Goal: Information Seeking & Learning: Learn about a topic

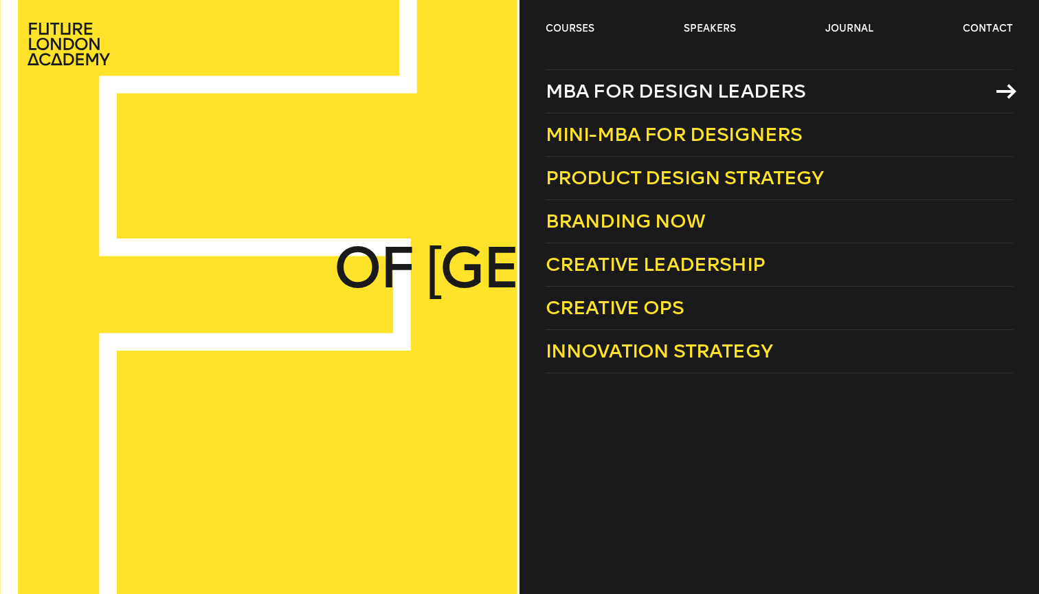
click at [711, 96] on span "MBA for Design Leaders" at bounding box center [676, 91] width 261 height 23
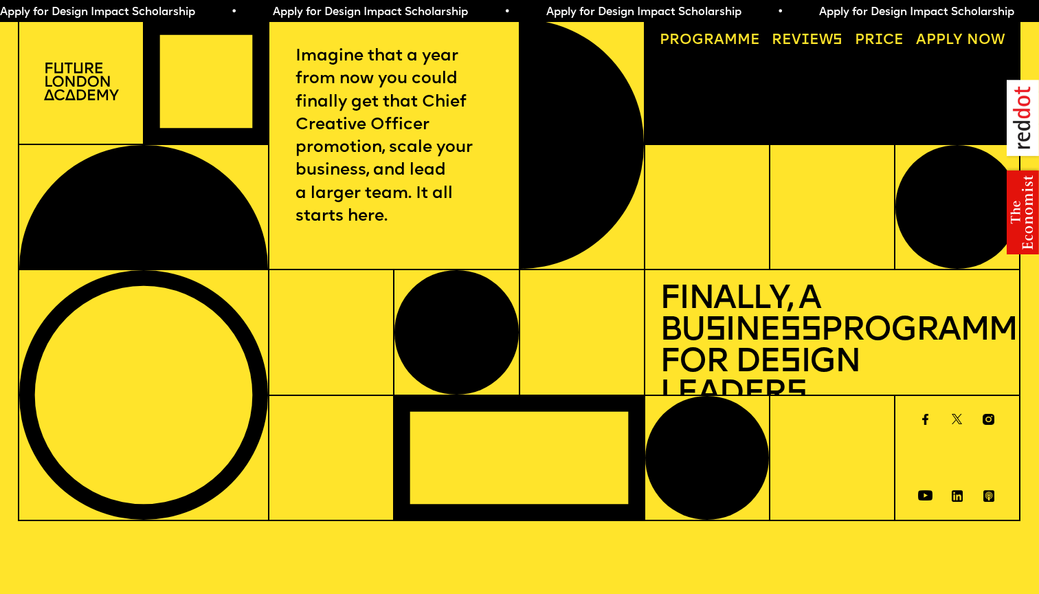
click at [408, 90] on p "Imagine that a year from now you could finally get that Chief Creative Officer …" at bounding box center [394, 136] width 197 height 183
click at [408, 95] on p "Imagine that a year from now you could finally get that Chief Creative Officer …" at bounding box center [394, 136] width 197 height 183
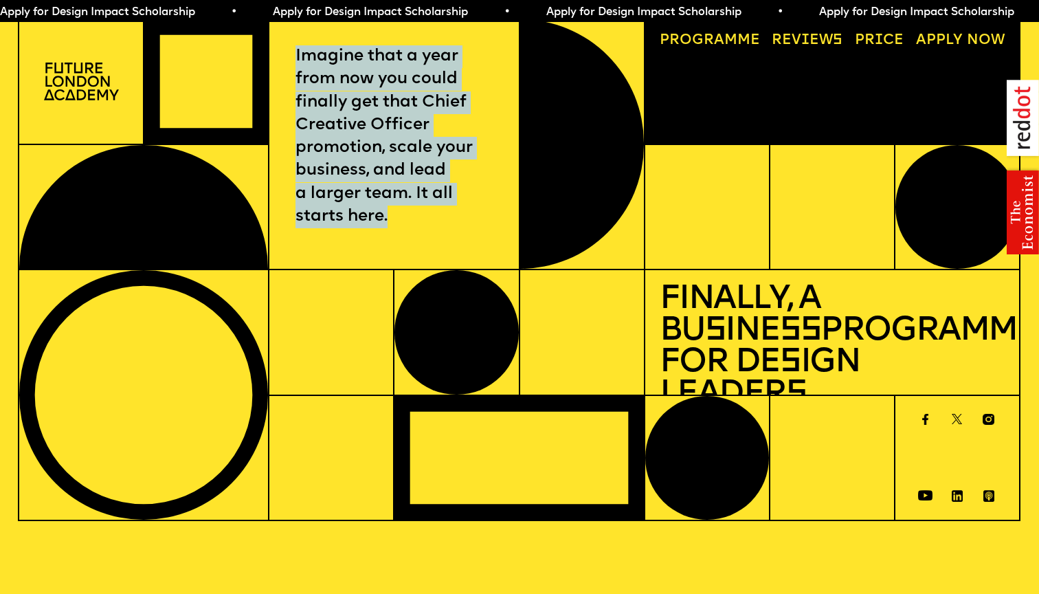
click at [408, 95] on p "Imagine that a year from now you could finally get that Chief Creative Officer …" at bounding box center [394, 136] width 197 height 183
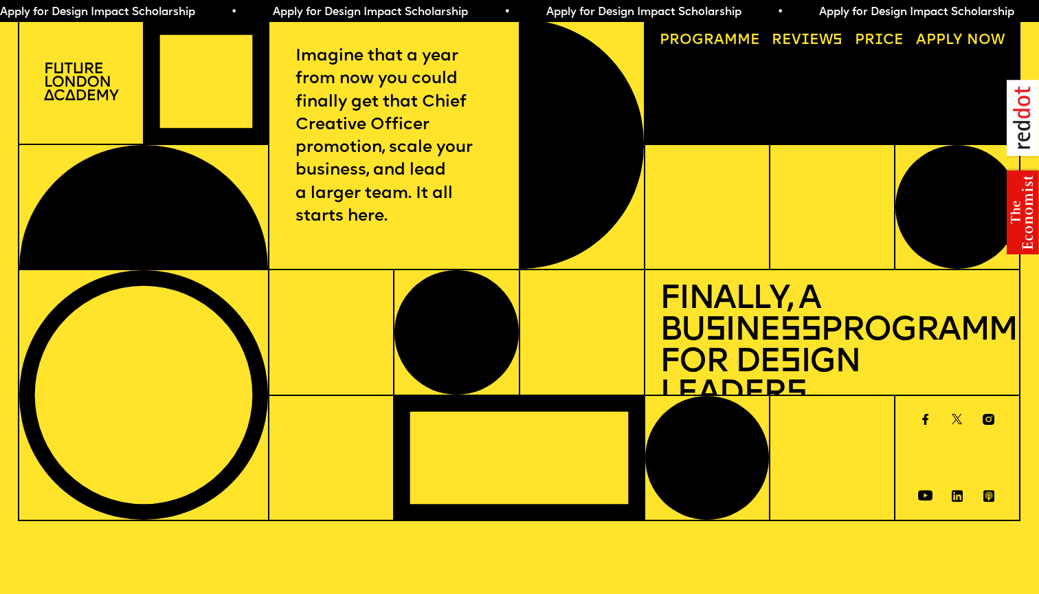
click at [722, 40] on span "a" at bounding box center [719, 40] width 10 height 14
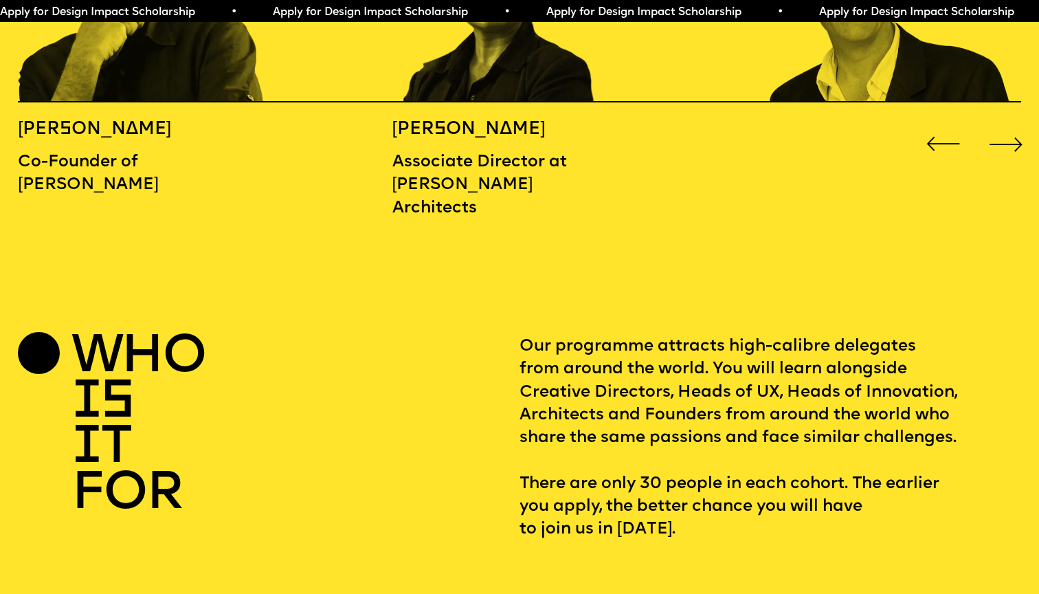
scroll to position [1605, 0]
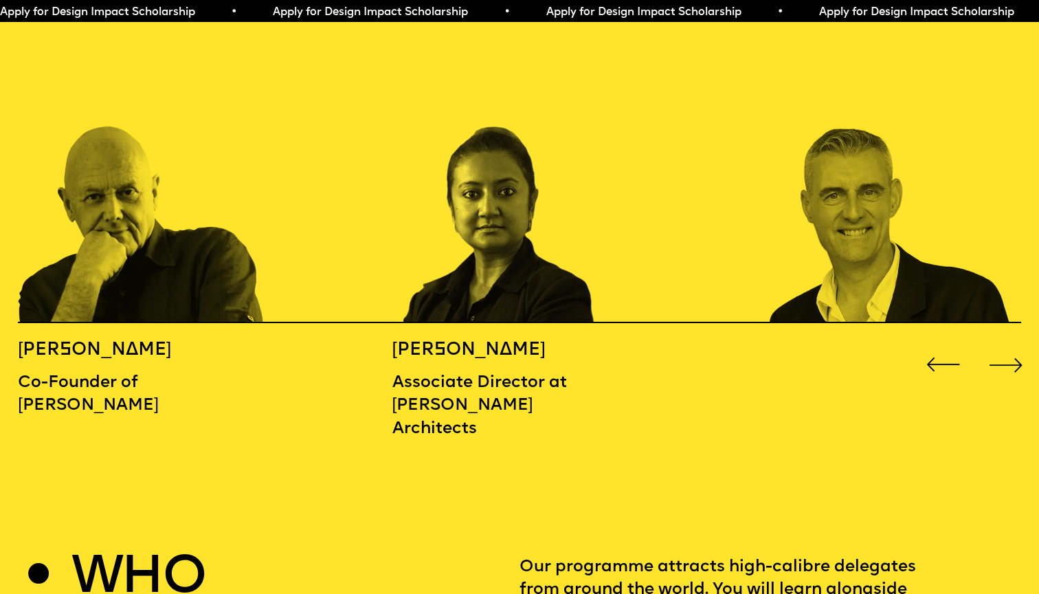
click at [634, 311] on div "MICHAEL WOLFF Co-Founder of Wolff Olins BIDISHA SINHA Associate Director at Zah…" at bounding box center [519, 240] width 1039 height 416
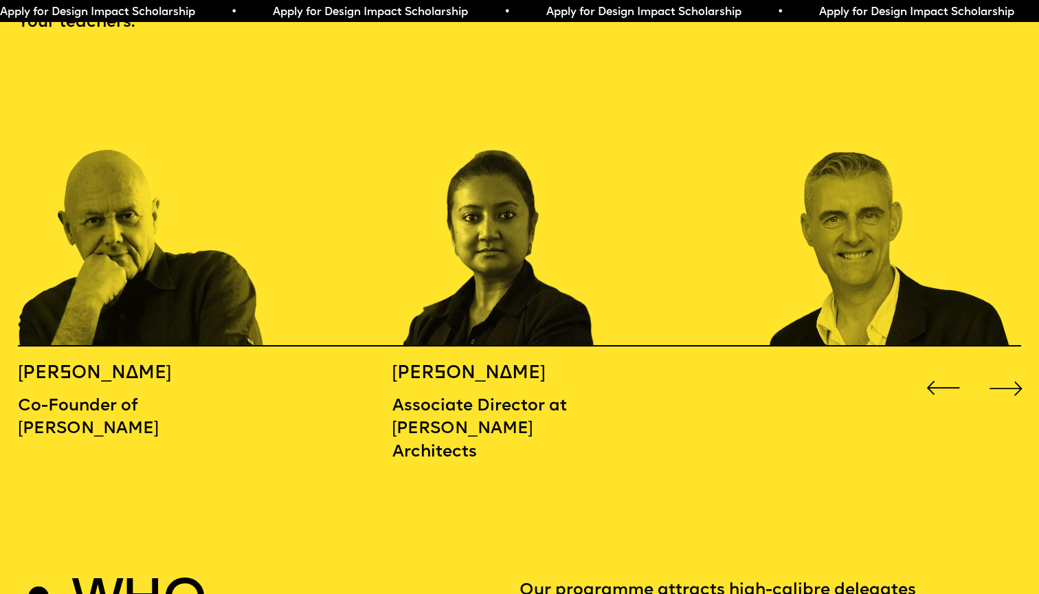
click at [1018, 367] on div "Next slide" at bounding box center [1006, 387] width 41 height 41
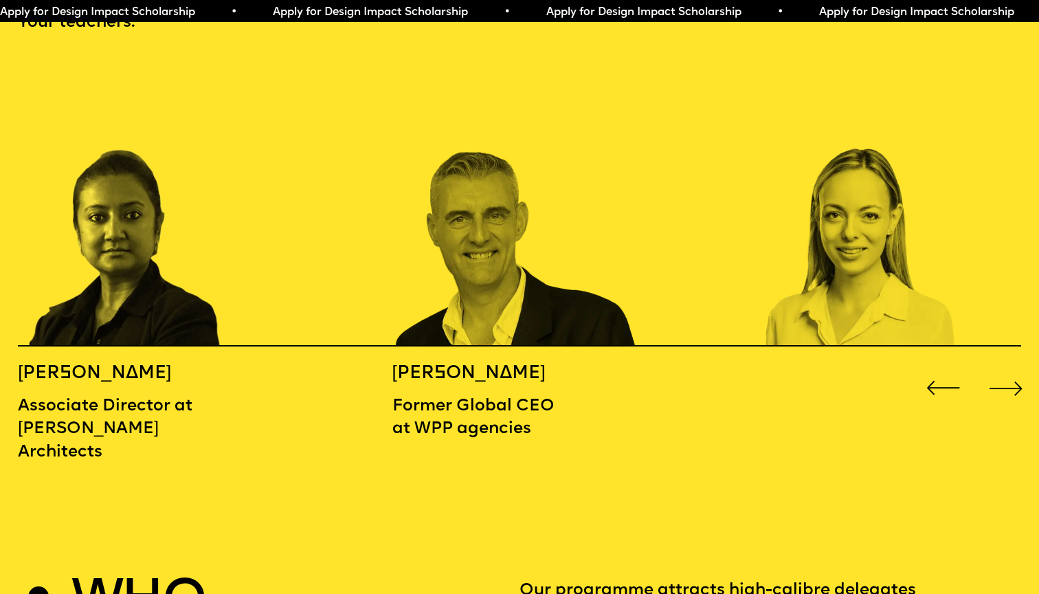
click at [1018, 367] on div "Next slide" at bounding box center [1006, 387] width 41 height 41
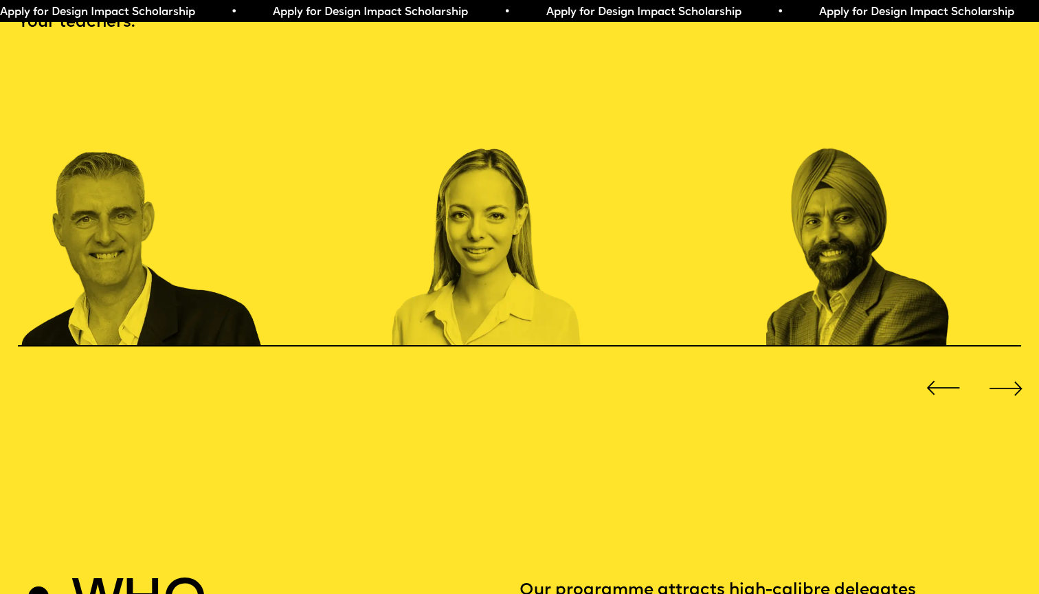
click at [1018, 367] on div "Next slide" at bounding box center [1006, 387] width 41 height 41
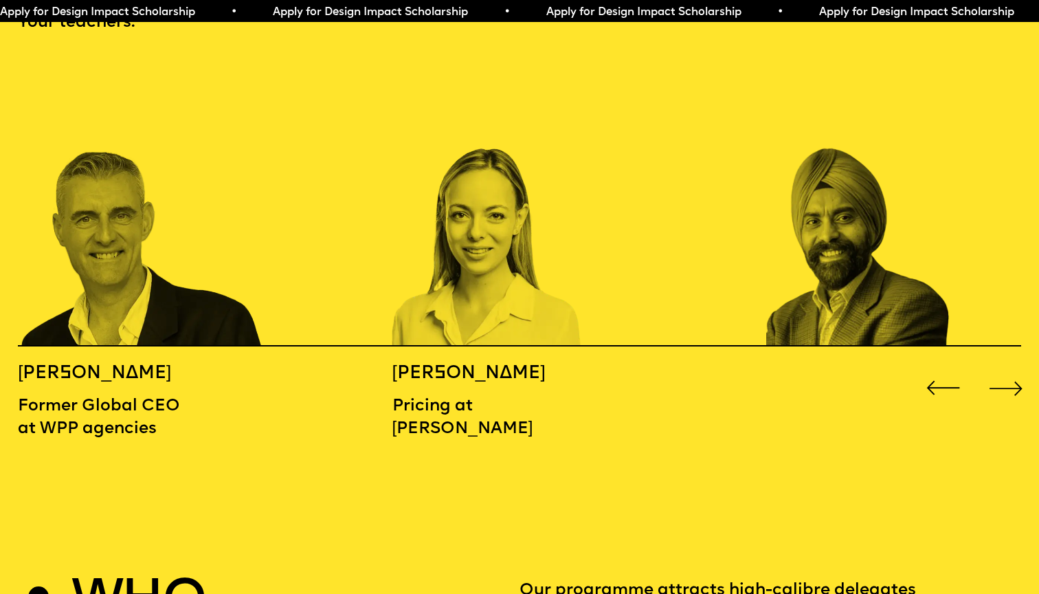
click at [1017, 367] on div "Next slide" at bounding box center [1006, 387] width 41 height 41
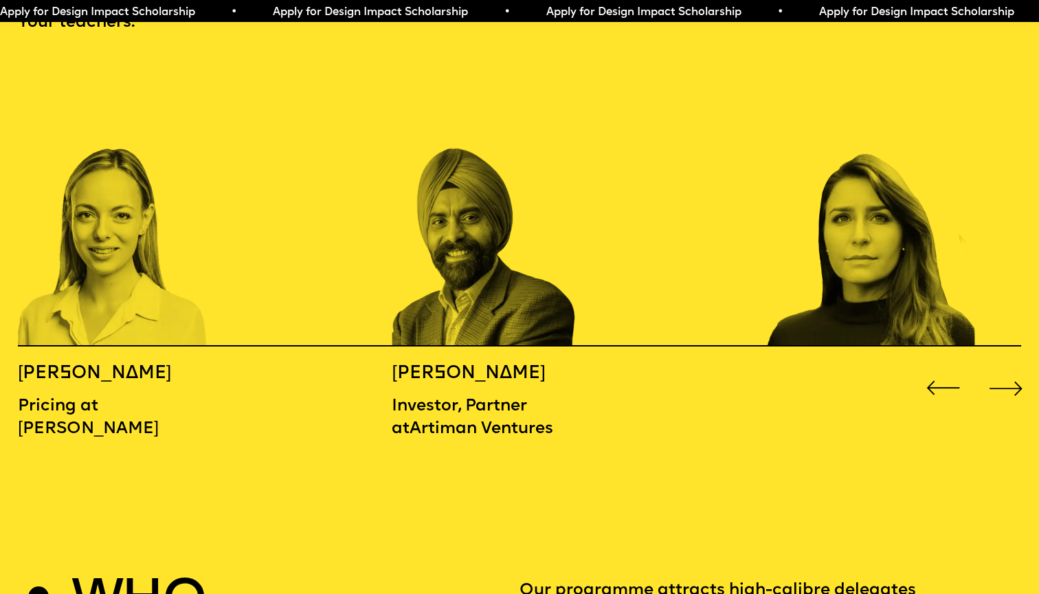
click at [1017, 367] on div "Next slide" at bounding box center [1006, 387] width 41 height 41
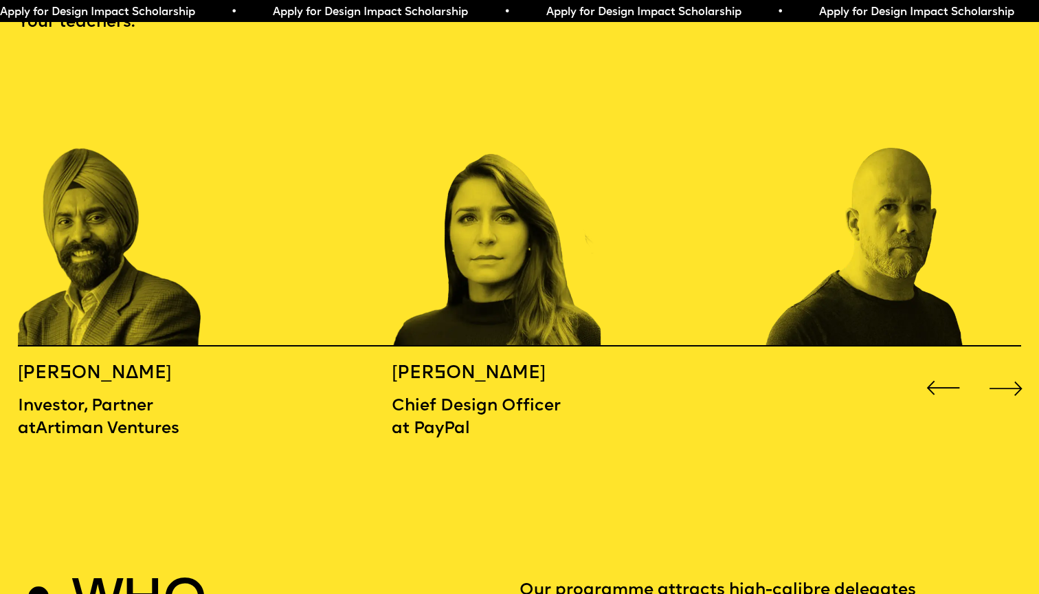
click at [1017, 367] on div "Next slide" at bounding box center [1006, 387] width 41 height 41
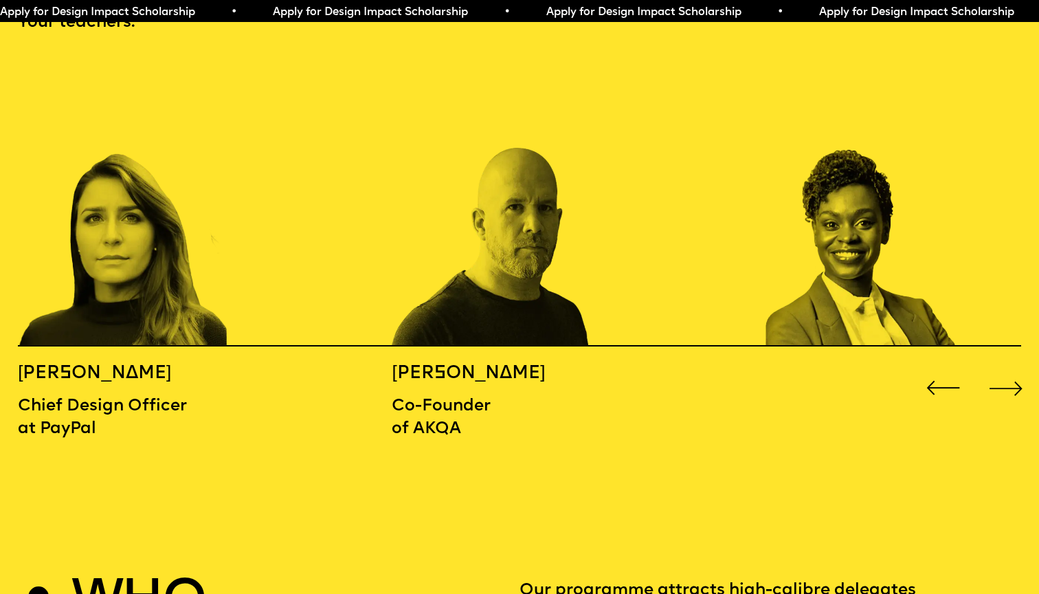
click at [1017, 367] on div "Next slide" at bounding box center [1006, 387] width 41 height 41
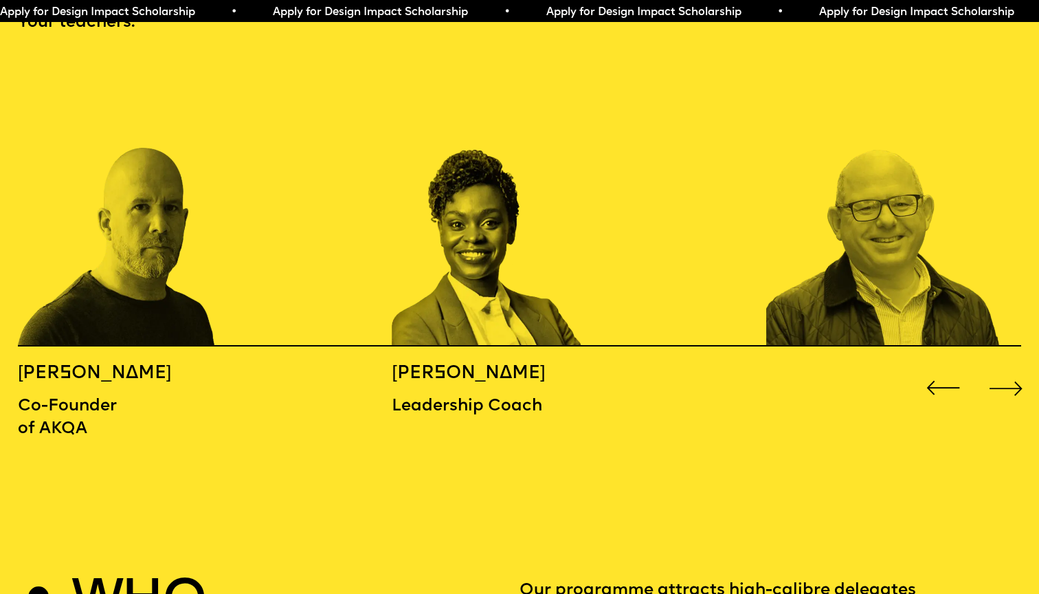
click at [1017, 367] on div "Next slide" at bounding box center [1006, 387] width 41 height 41
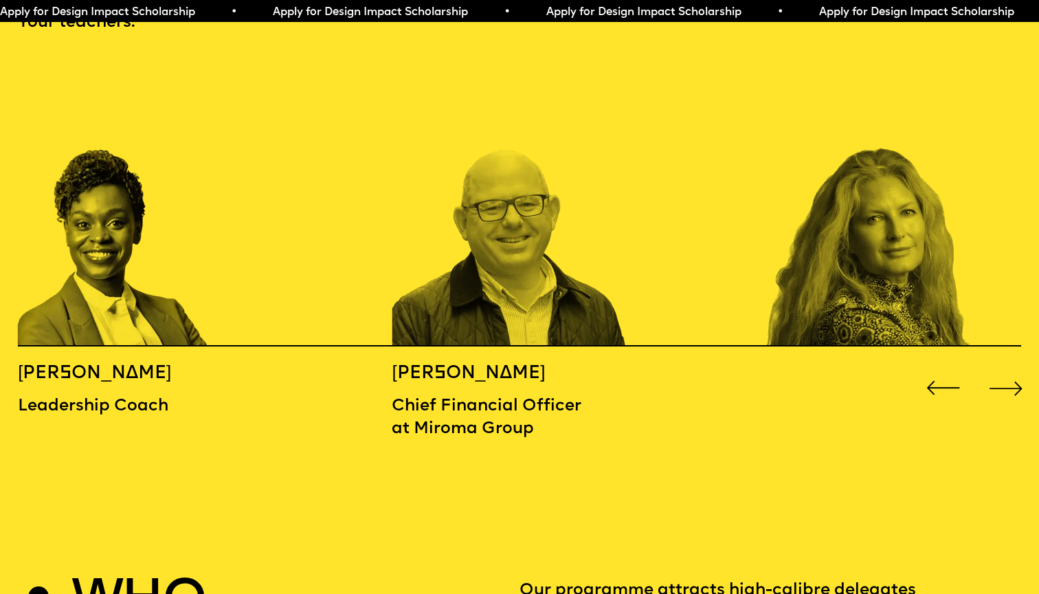
click at [1017, 367] on div "Next slide" at bounding box center [1006, 387] width 41 height 41
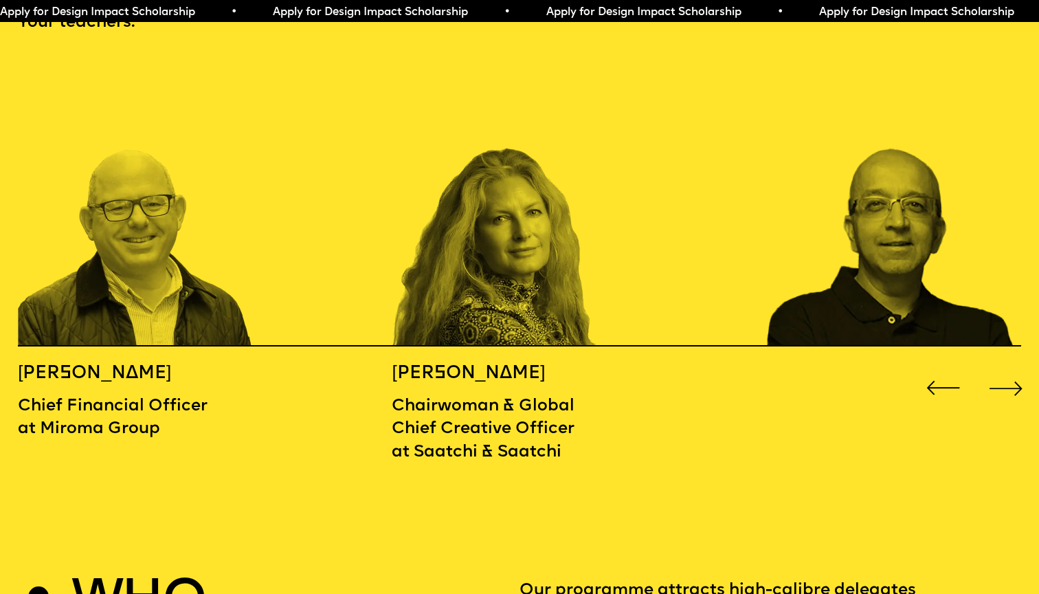
click at [1012, 367] on div "Next slide" at bounding box center [1006, 387] width 41 height 41
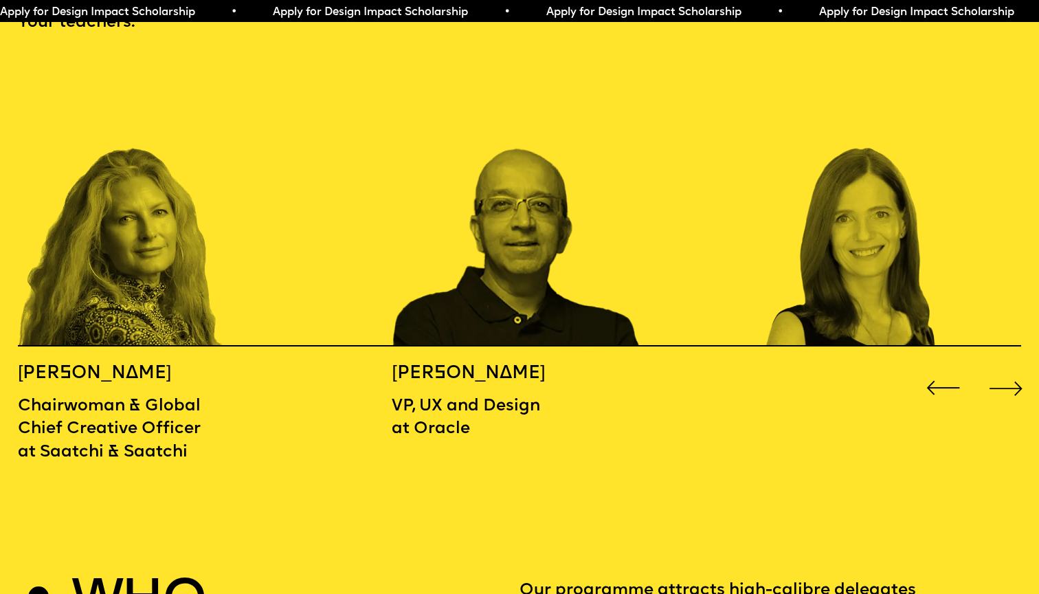
click at [1012, 367] on div "Next slide" at bounding box center [1006, 387] width 41 height 41
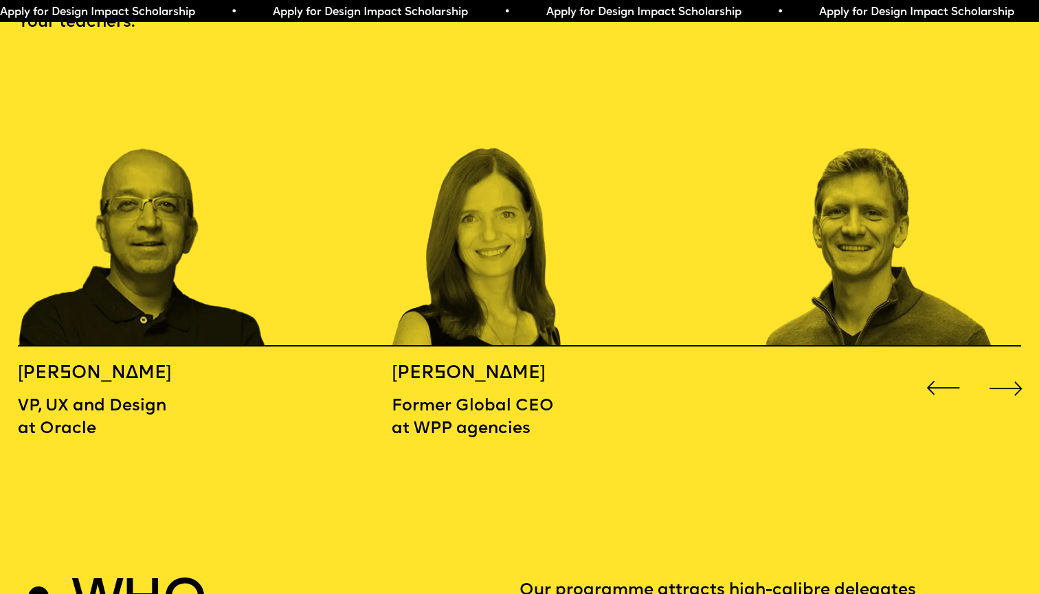
click at [1012, 367] on div "Next slide" at bounding box center [1006, 387] width 41 height 41
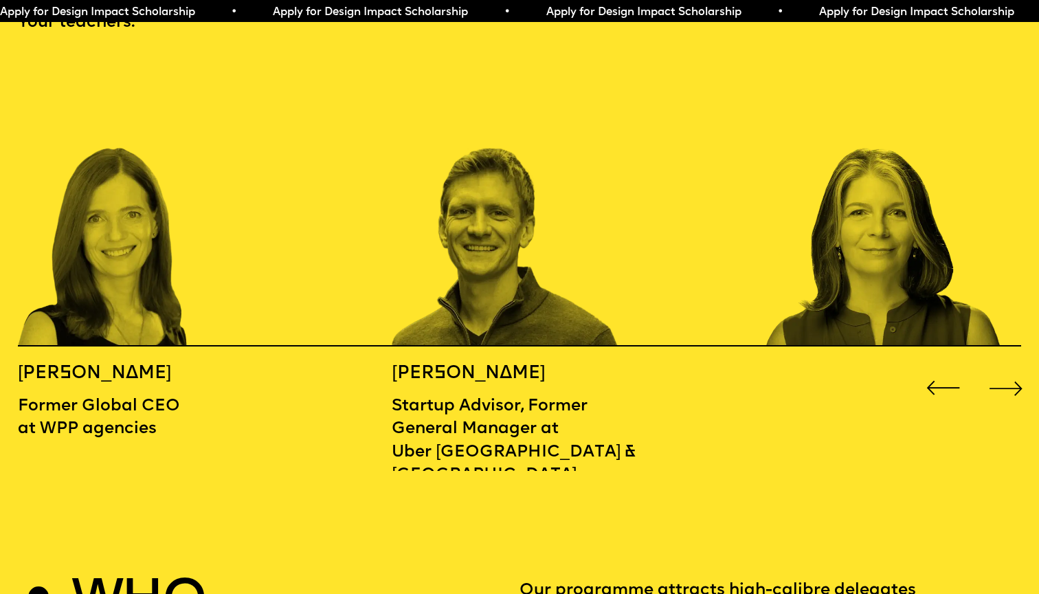
click at [1012, 367] on div "Next slide" at bounding box center [1006, 387] width 41 height 41
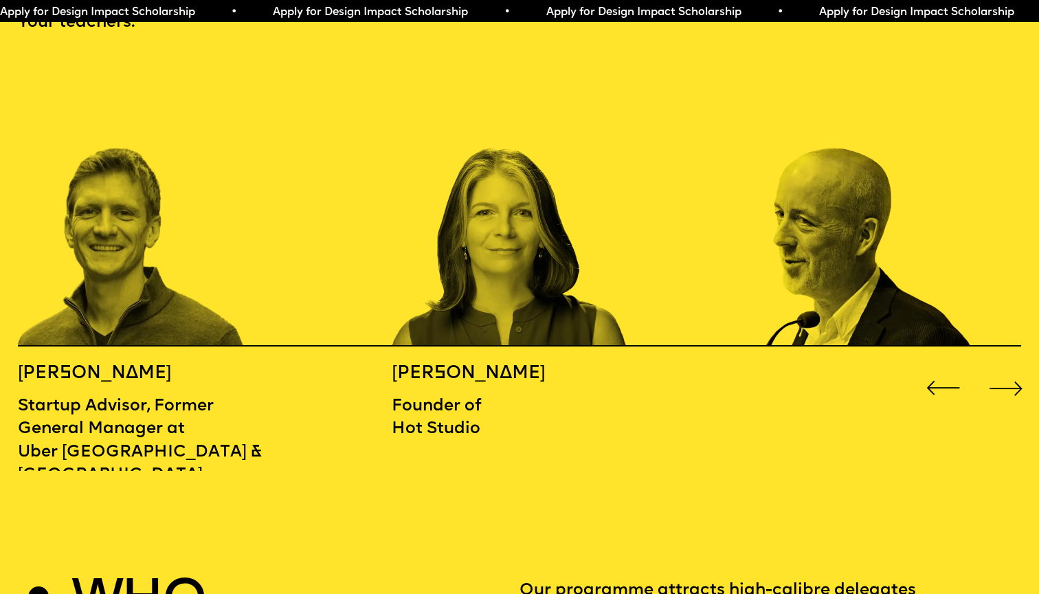
click at [1011, 367] on div "Next slide" at bounding box center [1006, 387] width 41 height 41
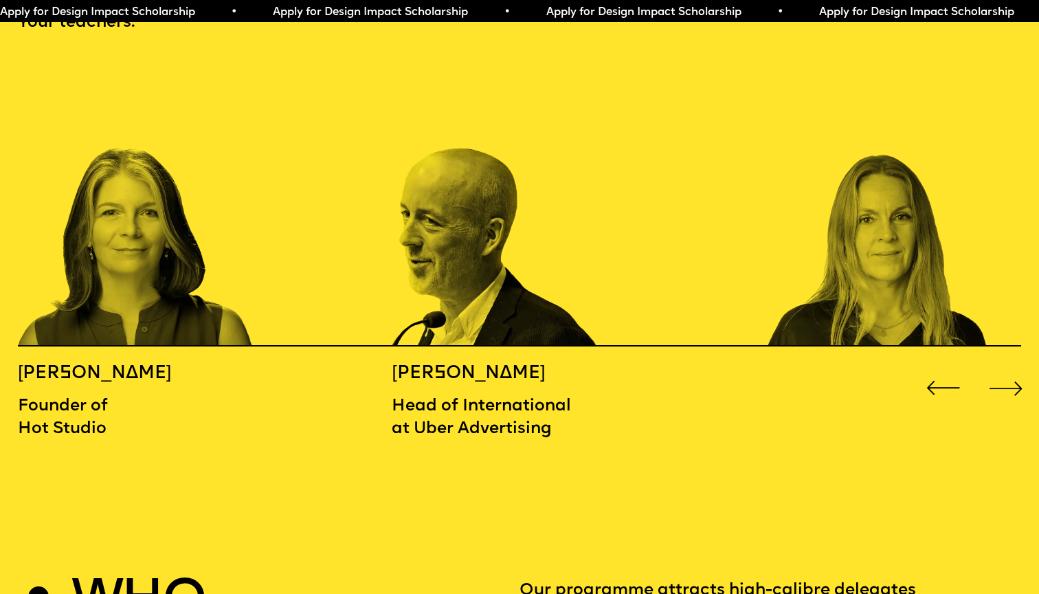
click at [1011, 367] on div "Next slide" at bounding box center [1006, 387] width 41 height 41
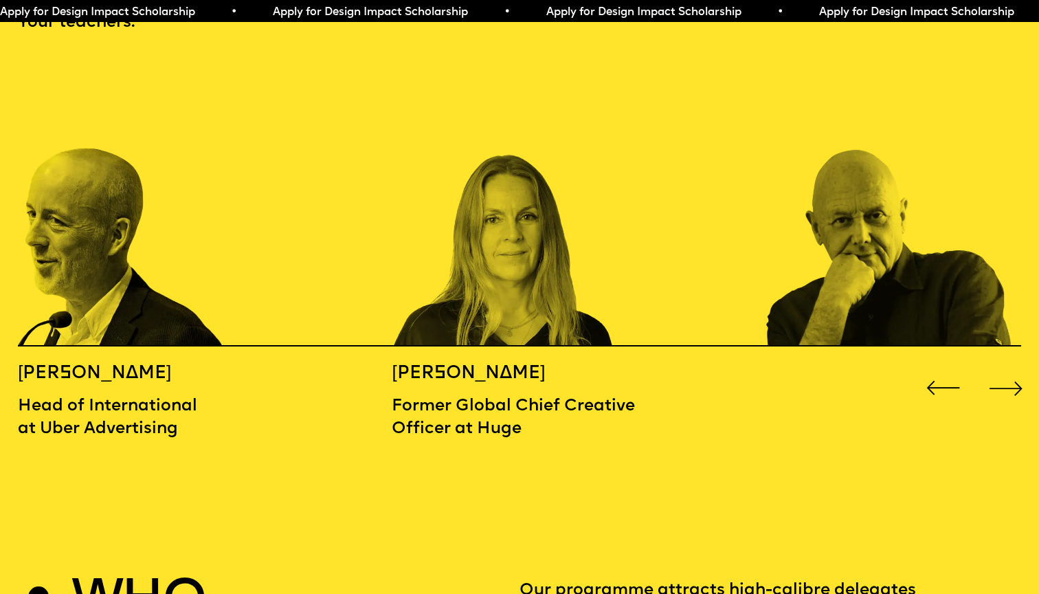
click at [1011, 367] on div "Next slide" at bounding box center [1006, 387] width 41 height 41
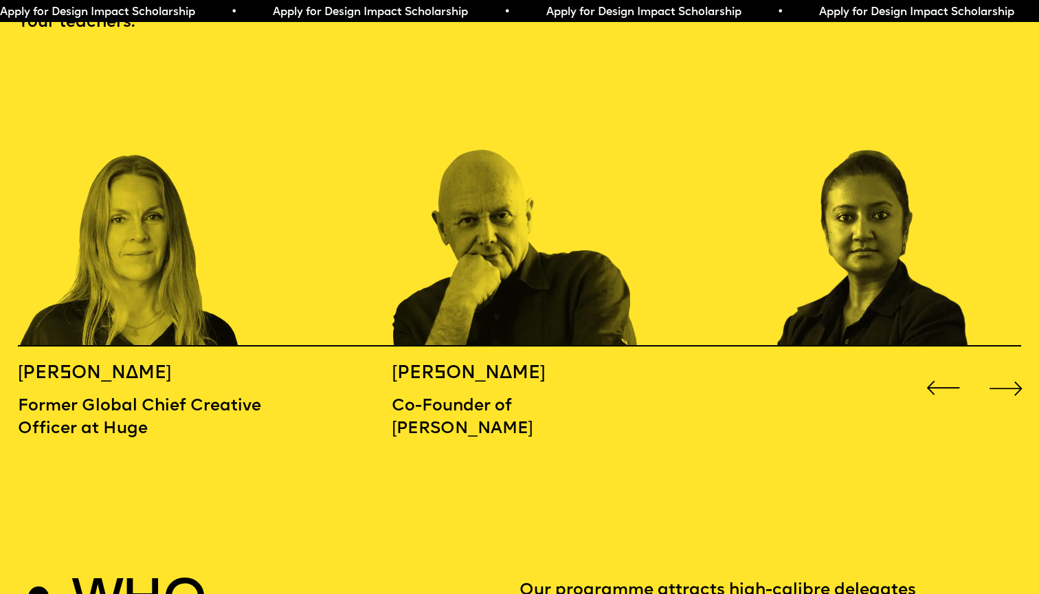
click at [1011, 367] on div "Next slide" at bounding box center [1006, 387] width 41 height 41
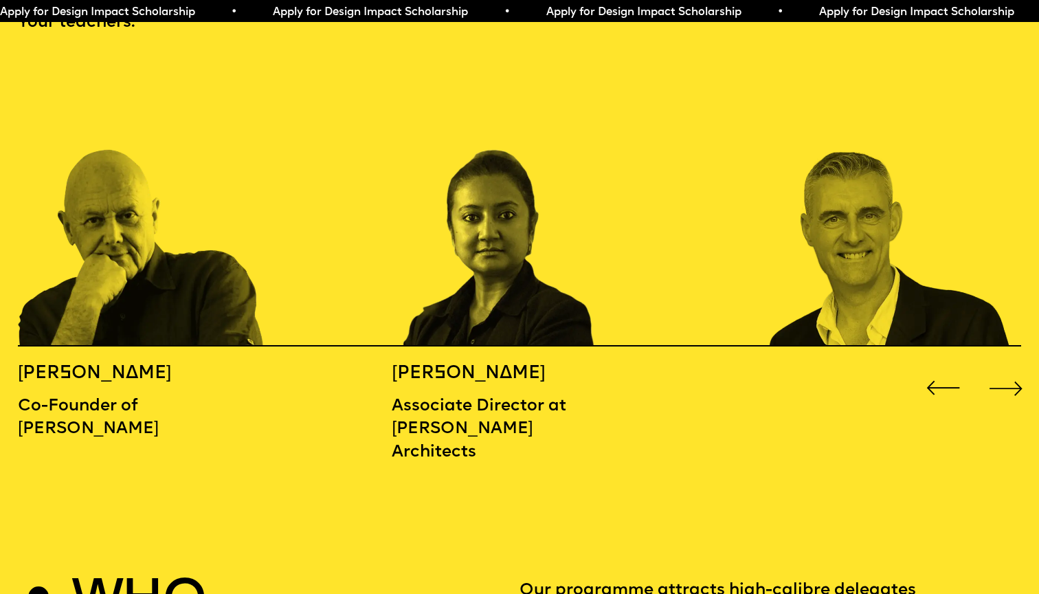
click at [1011, 367] on div "Next slide" at bounding box center [1006, 387] width 41 height 41
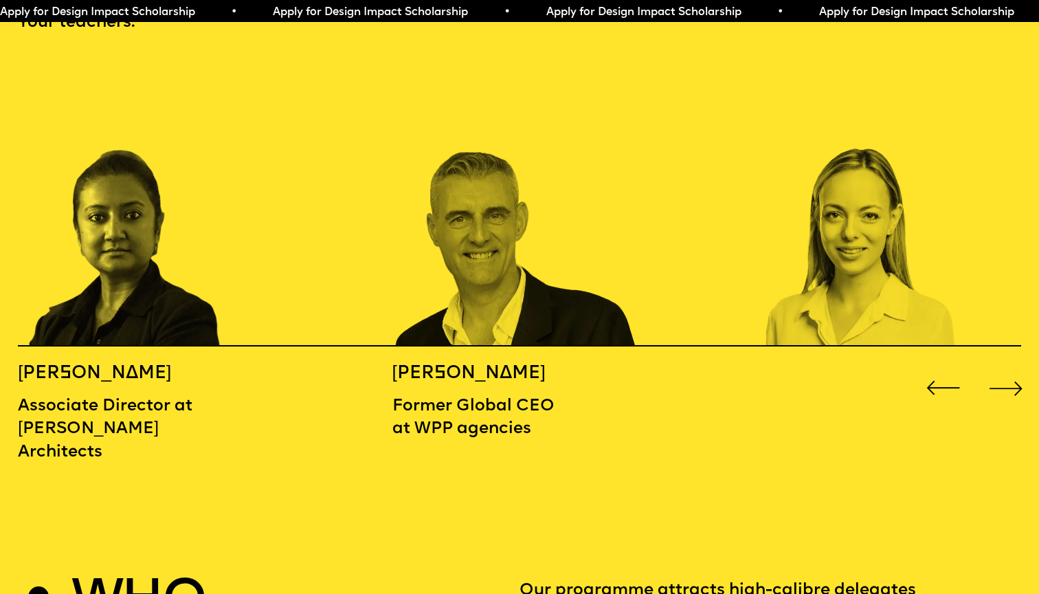
click at [1011, 367] on div "Next slide" at bounding box center [1006, 387] width 41 height 41
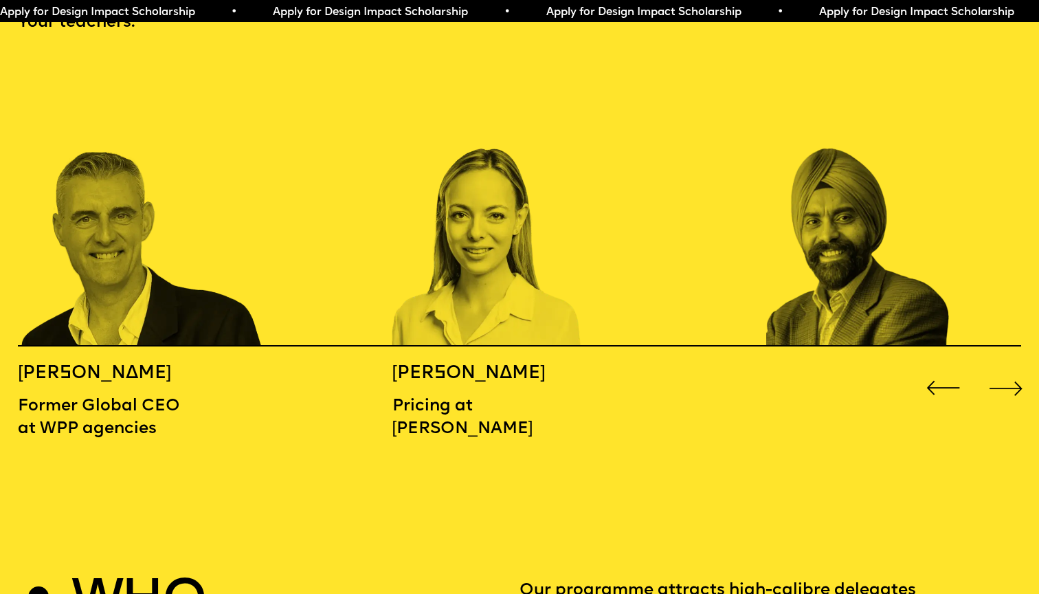
click at [1011, 367] on div "Next slide" at bounding box center [1006, 387] width 41 height 41
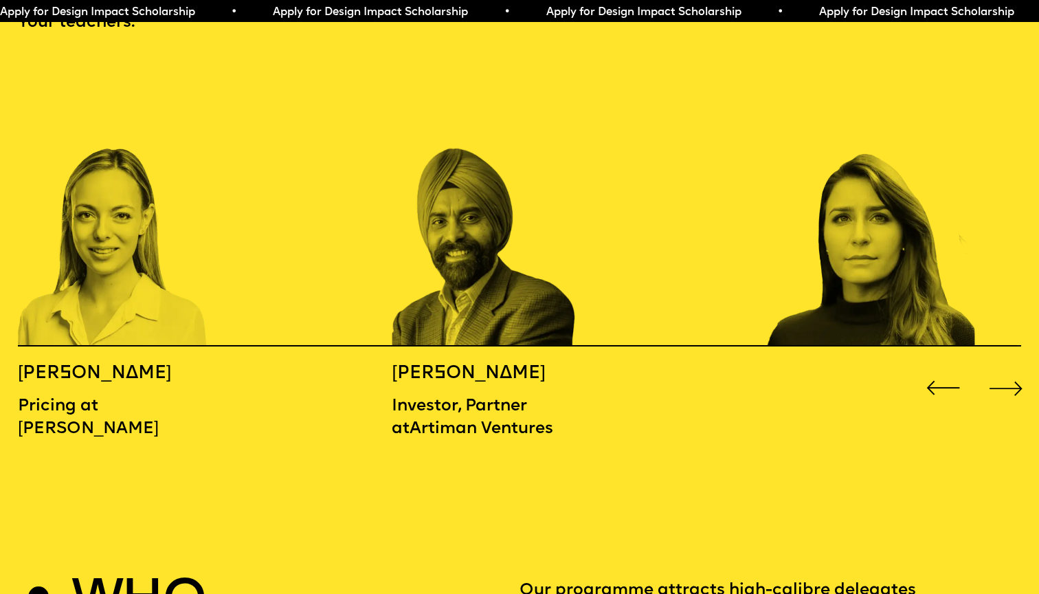
click at [1011, 367] on div "Next slide" at bounding box center [1006, 387] width 41 height 41
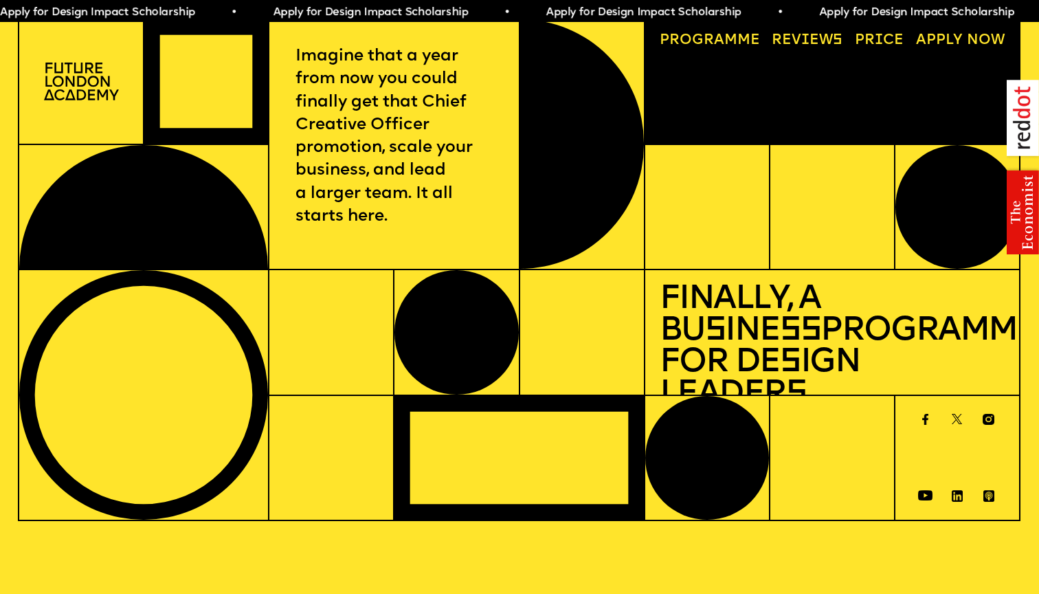
scroll to position [0, 0]
click at [689, 35] on link "Progr a mme" at bounding box center [709, 41] width 115 height 29
click at [75, 72] on img at bounding box center [81, 82] width 75 height 38
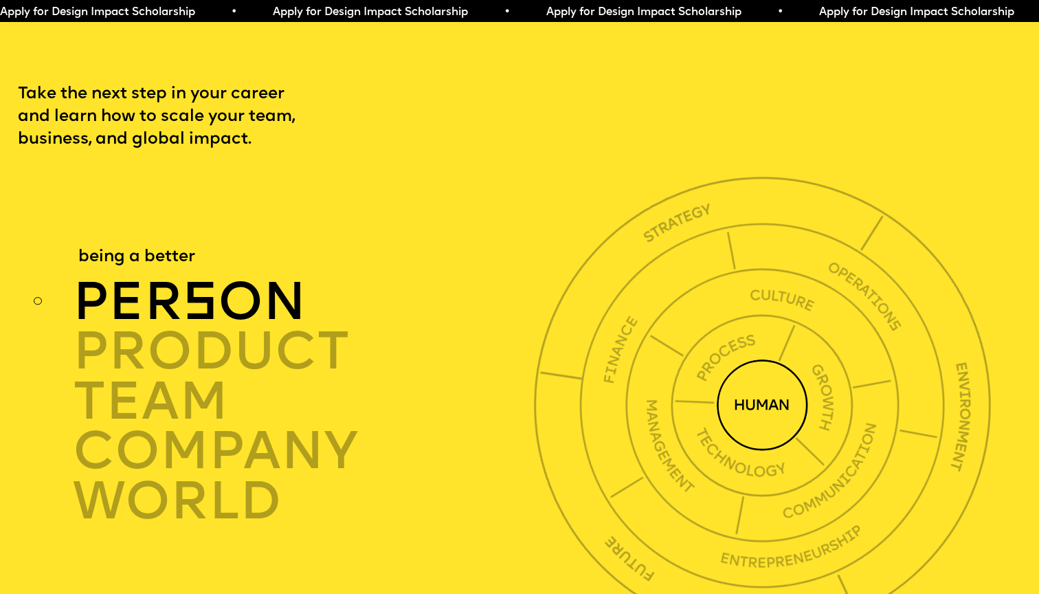
scroll to position [3550, 0]
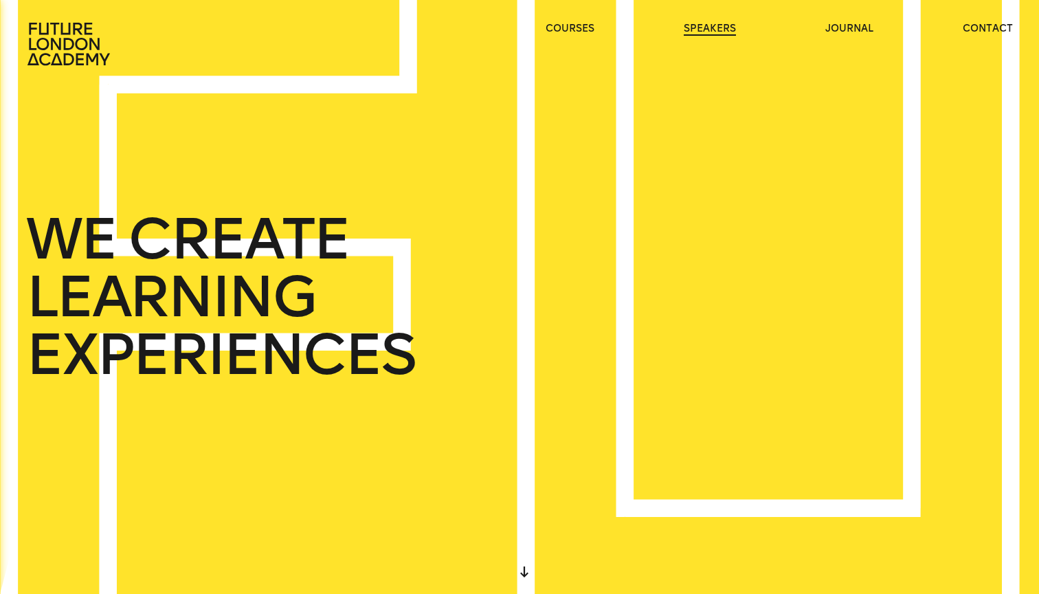
click at [720, 27] on link "speakers" at bounding box center [710, 29] width 52 height 14
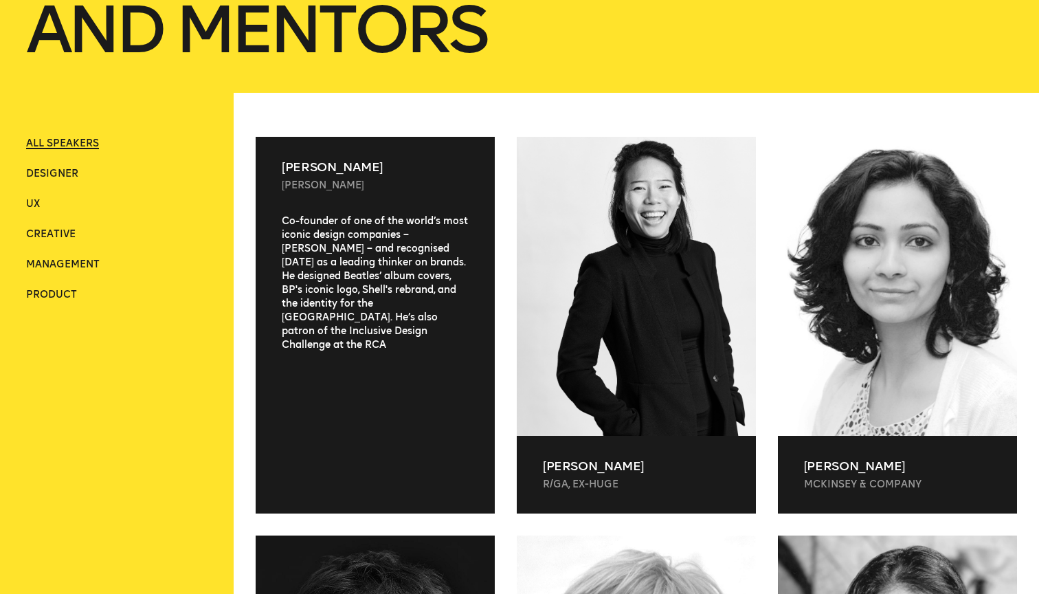
scroll to position [324, 0]
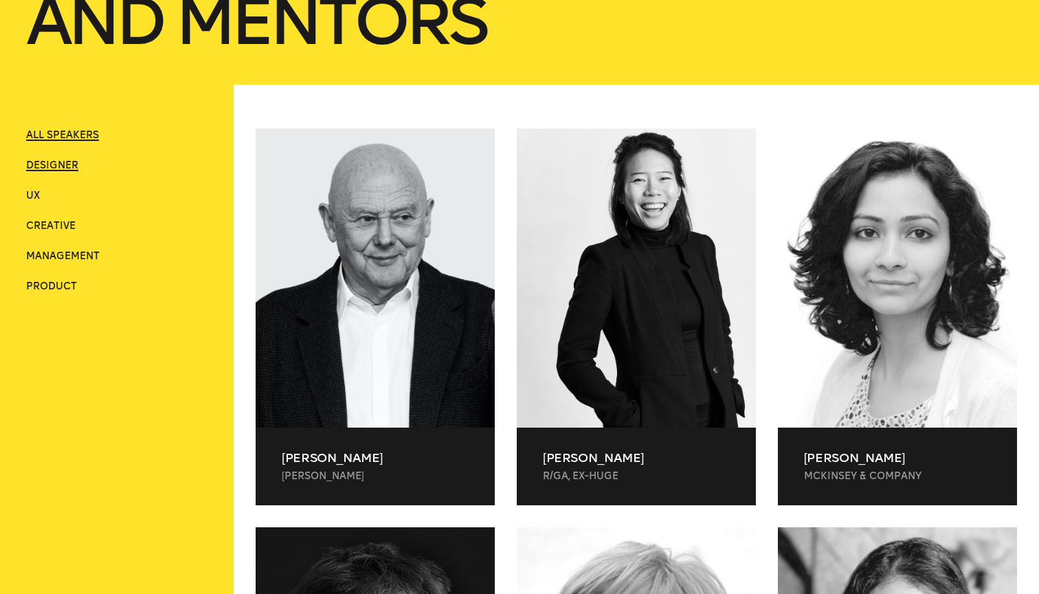
click at [41, 162] on span "Designer" at bounding box center [52, 165] width 52 height 12
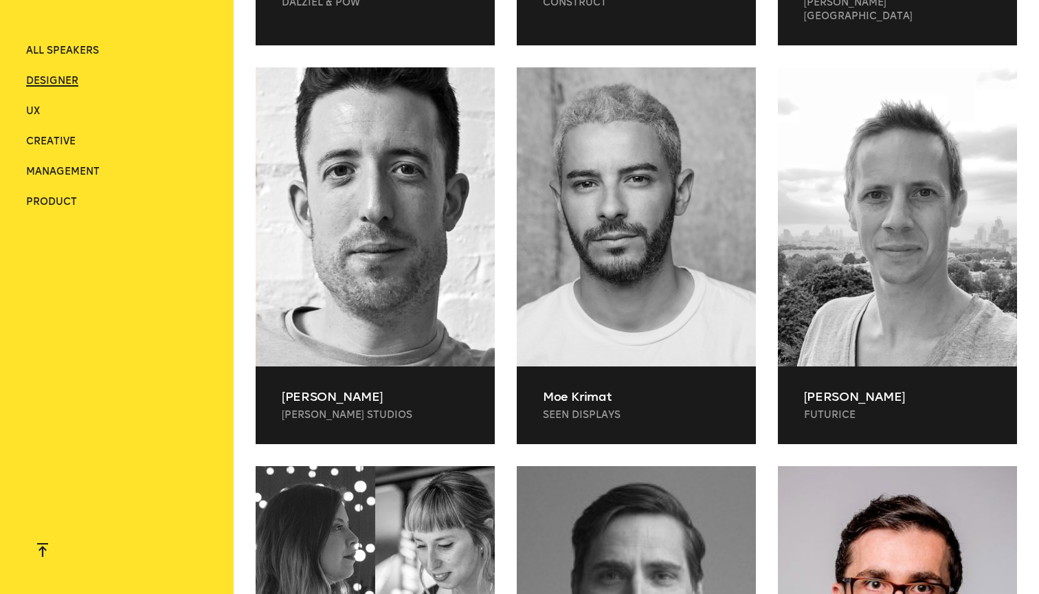
scroll to position [3221, 0]
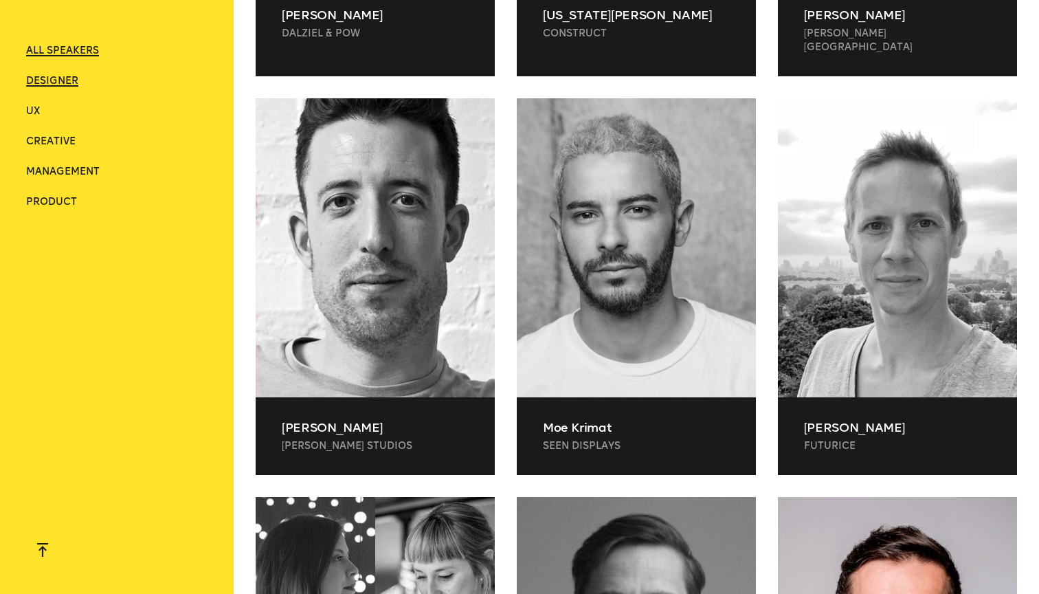
click at [58, 46] on span "ALL SPEAKERS" at bounding box center [62, 51] width 73 height 12
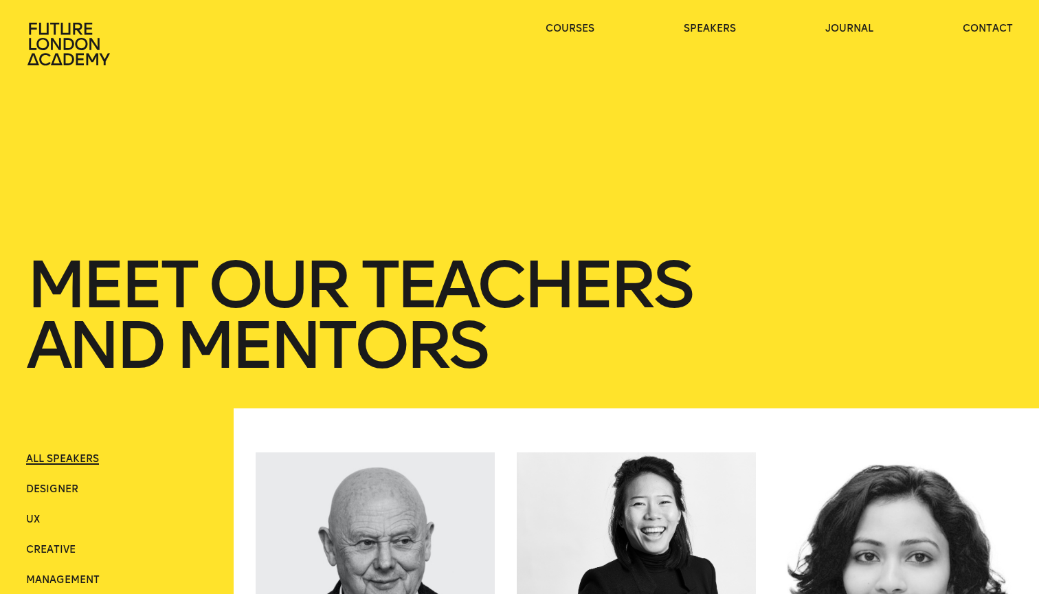
scroll to position [0, 0]
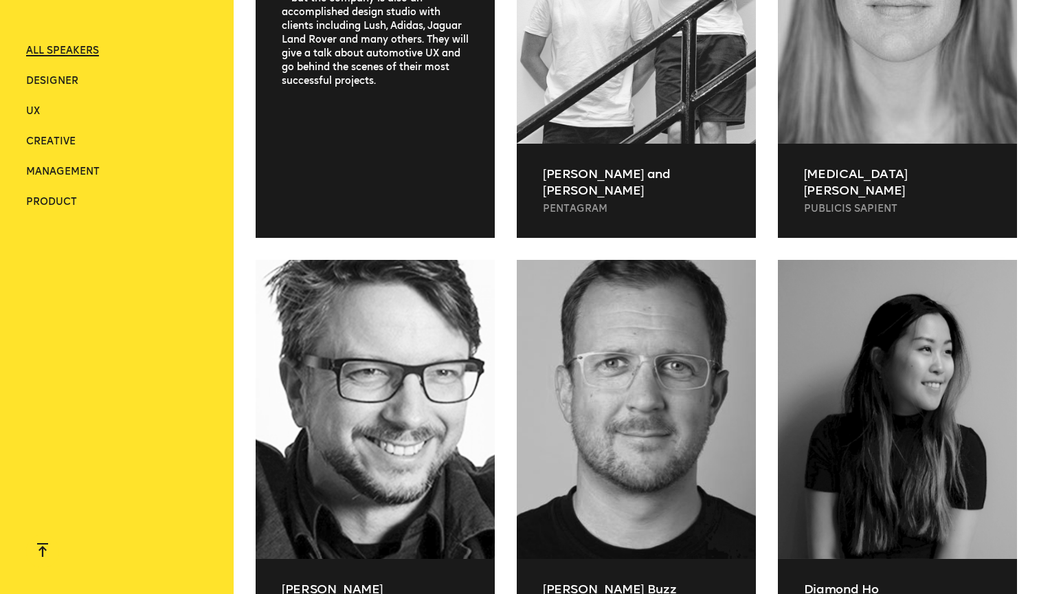
scroll to position [2241, 0]
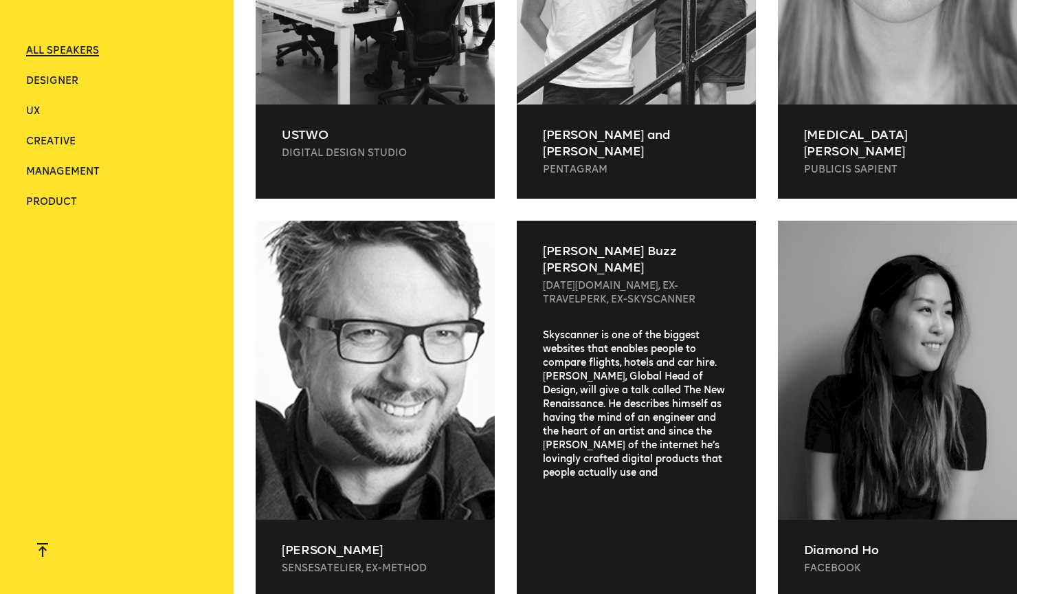
click at [747, 375] on div "Skyscanner is one of the biggest websites that enables people to compare flight…" at bounding box center [636, 467] width 239 height 277
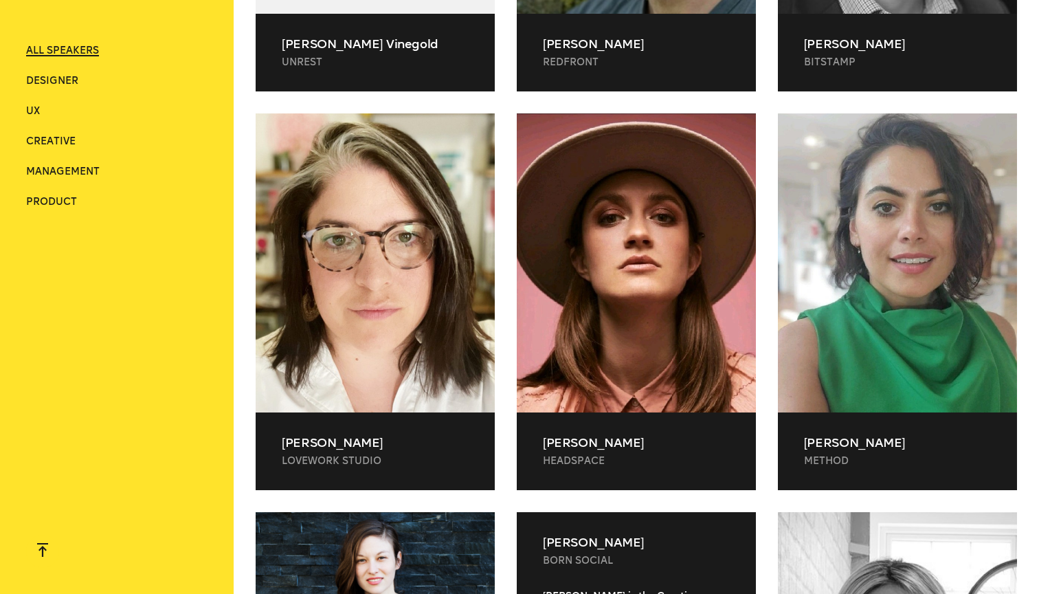
scroll to position [18497, 0]
